Goal: Use online tool/utility: Utilize a website feature to perform a specific function

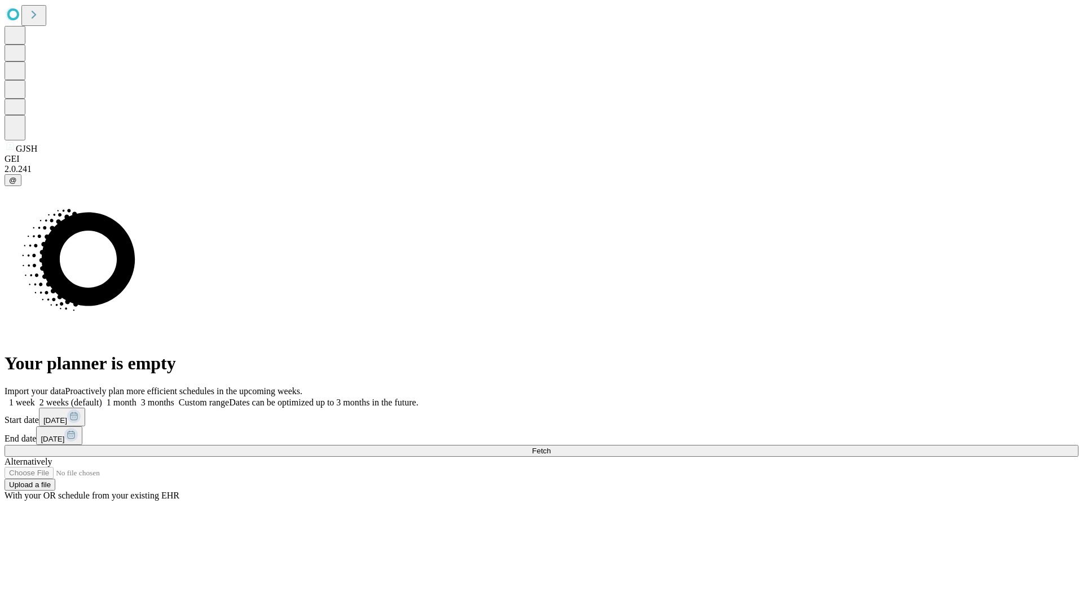
click at [551, 447] on span "Fetch" at bounding box center [541, 451] width 19 height 8
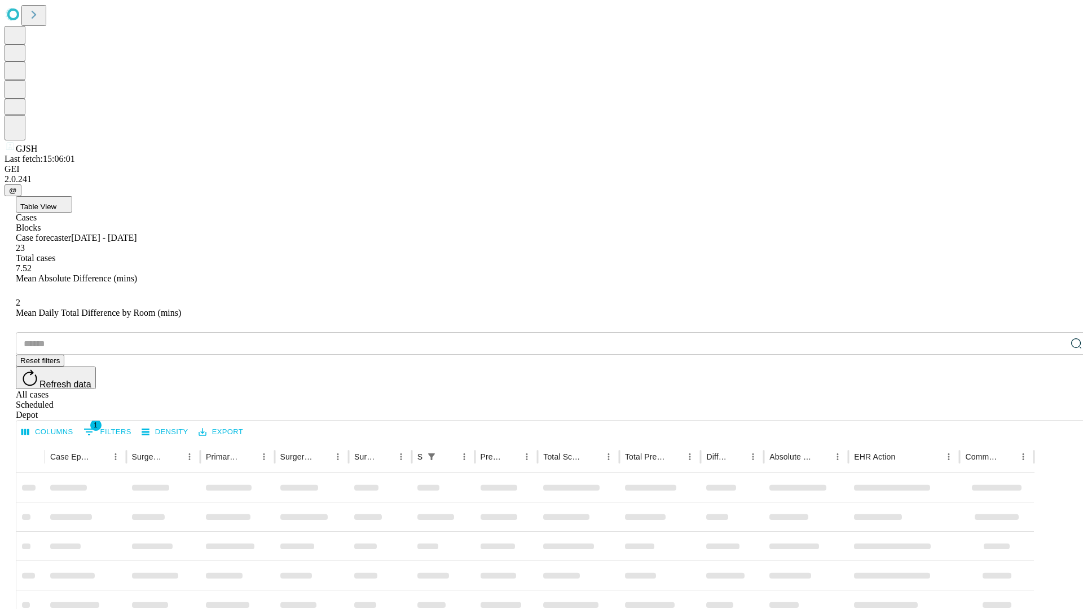
click at [56, 203] on span "Table View" at bounding box center [38, 207] width 36 height 8
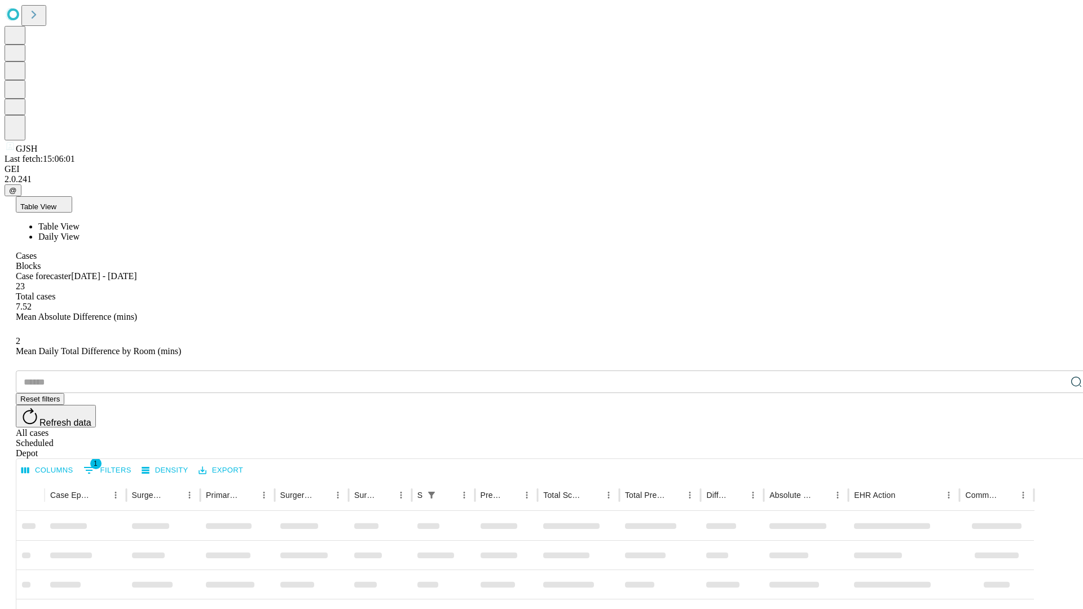
click at [80, 232] on span "Daily View" at bounding box center [58, 237] width 41 height 10
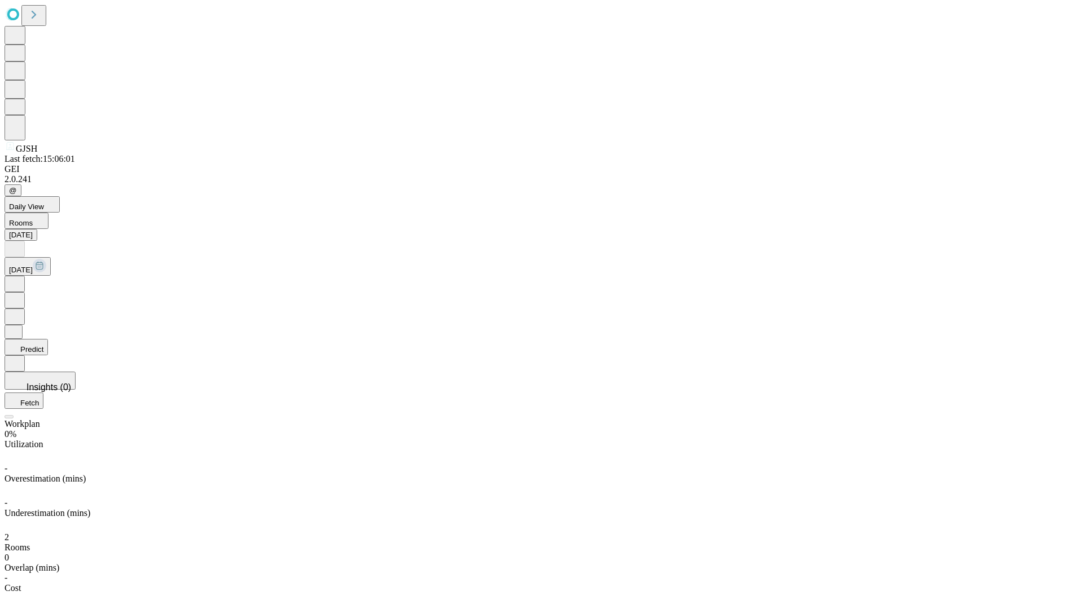
click at [48, 339] on button "Predict" at bounding box center [26, 347] width 43 height 16
